Goal: Navigation & Orientation: Find specific page/section

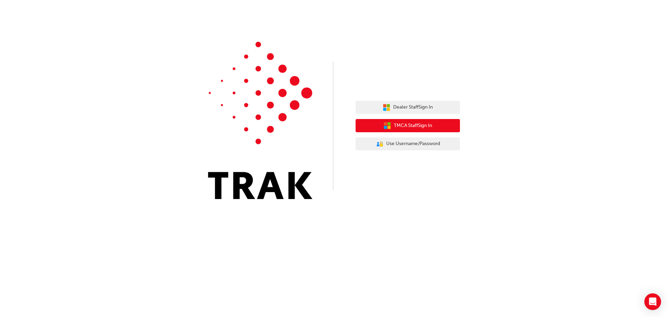
click at [411, 128] on span "TMCA Staff Sign In" at bounding box center [413, 126] width 38 height 8
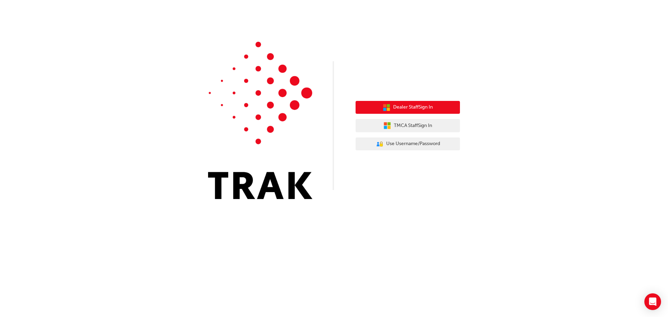
click at [430, 110] on span "Dealer Staff Sign In" at bounding box center [413, 107] width 40 height 8
